Goal: Task Accomplishment & Management: Use online tool/utility

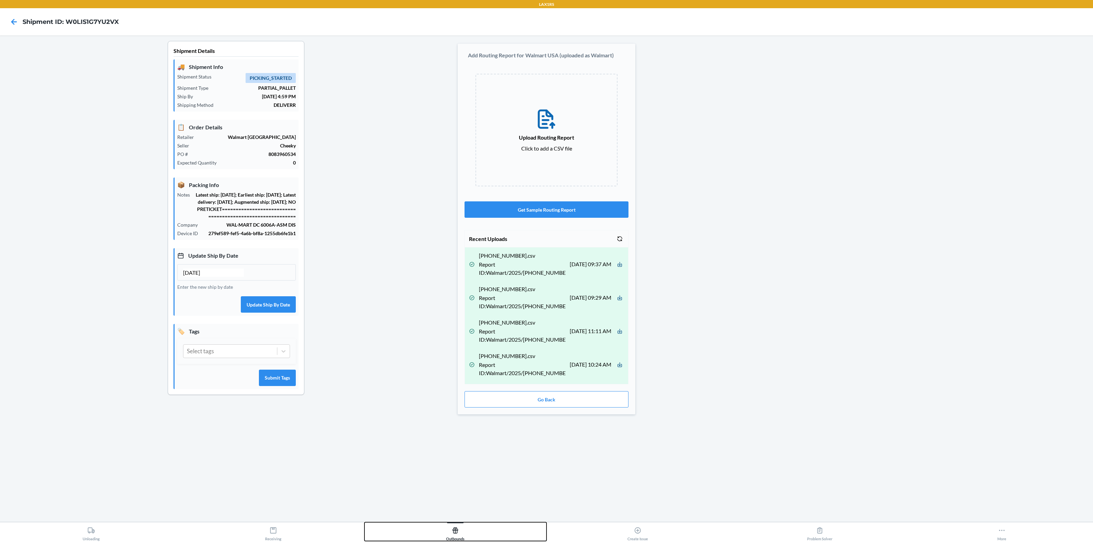
click at [453, 533] on icon at bounding box center [455, 531] width 6 height 6
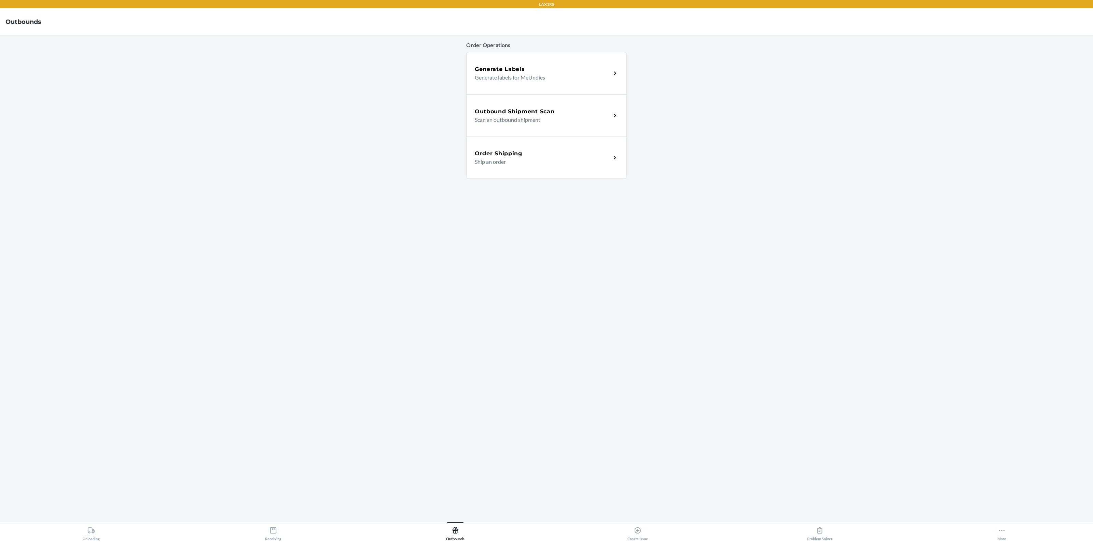
click at [527, 120] on p "Scan an outbound shipment" at bounding box center [540, 120] width 131 height 8
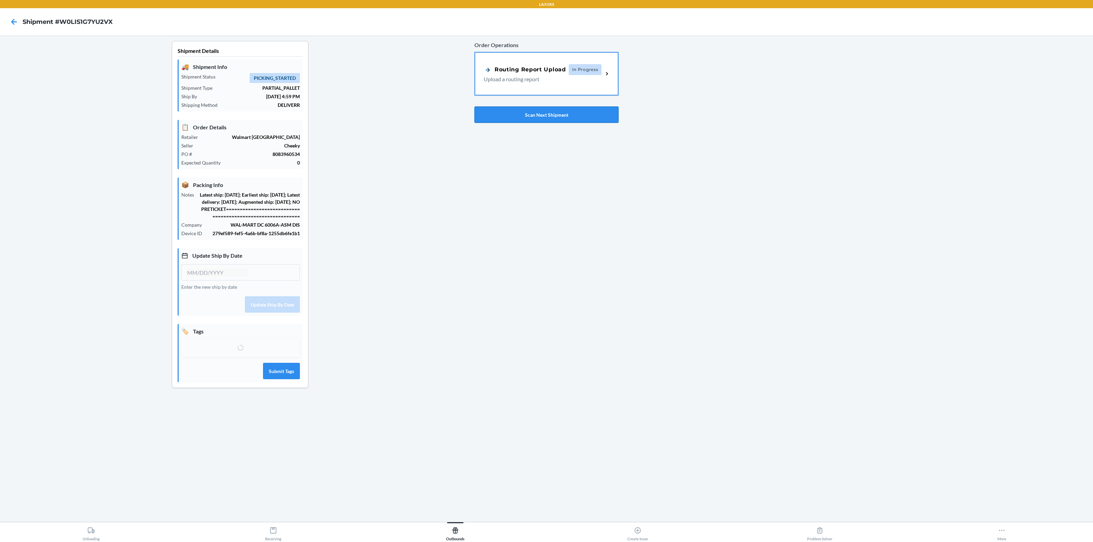
type input "[DATE]"
click at [537, 115] on button "Scan Next Shipment" at bounding box center [546, 115] width 144 height 16
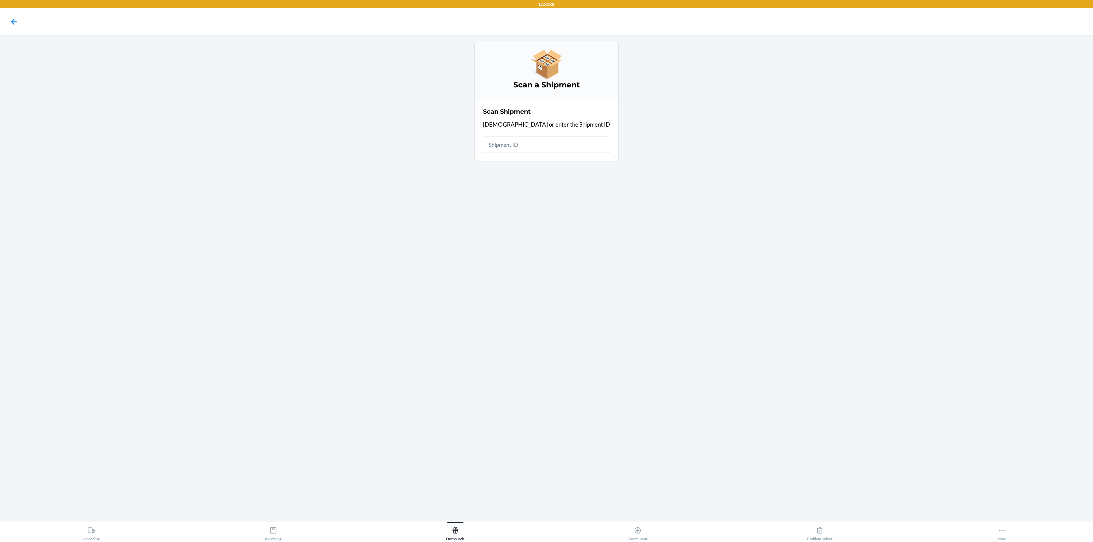
click at [538, 145] on input "text" at bounding box center [546, 145] width 127 height 16
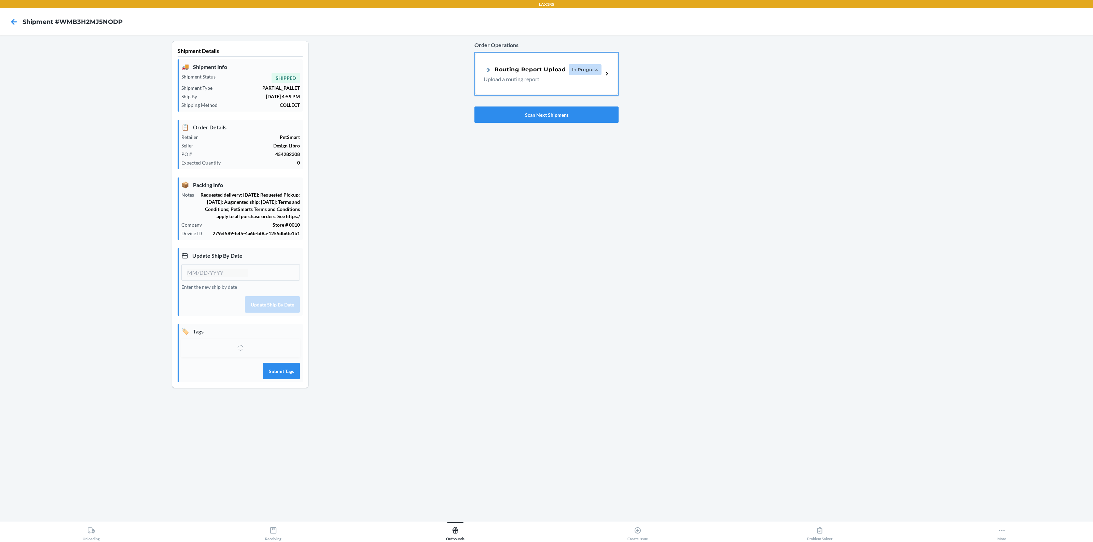
type input "[DATE]"
click at [518, 84] on div "Routing Report Upload In Progress Upload a routing report" at bounding box center [546, 73] width 143 height 42
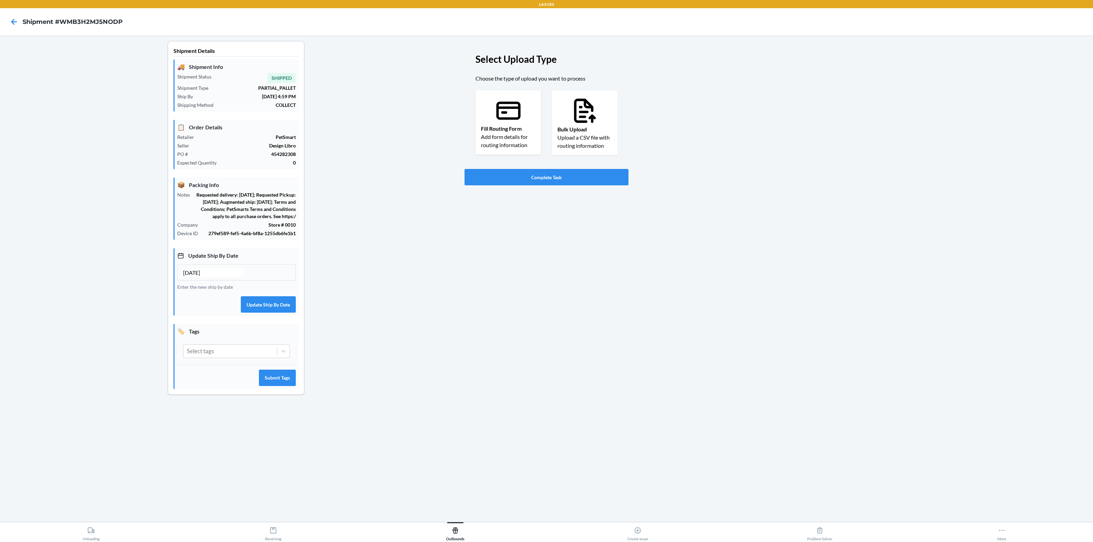
click at [518, 134] on p "Add form details for routing information" at bounding box center [508, 141] width 55 height 16
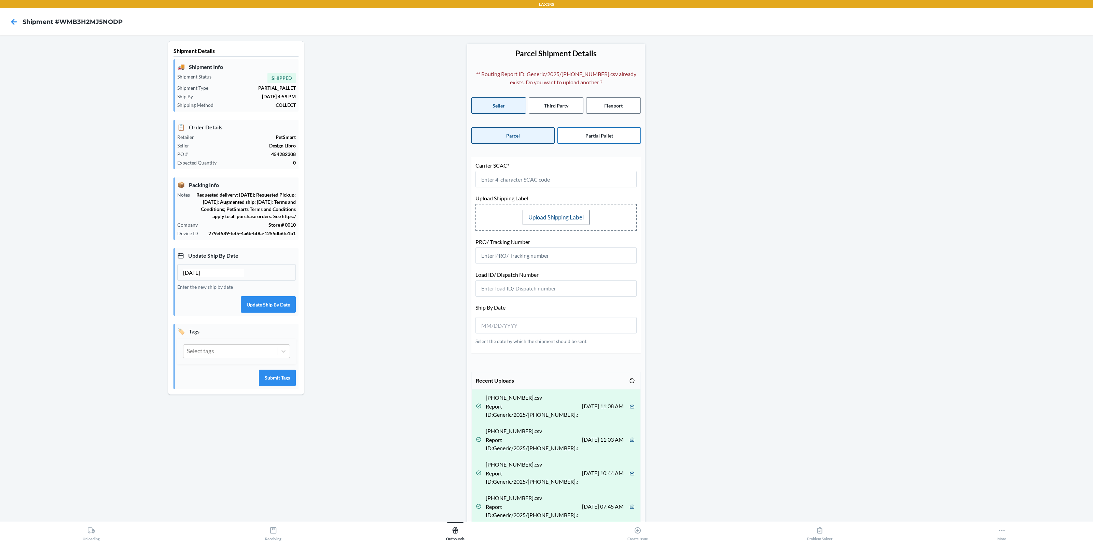
click at [600, 132] on button "Partial Pallet" at bounding box center [598, 135] width 83 height 16
